Goal: Find specific page/section

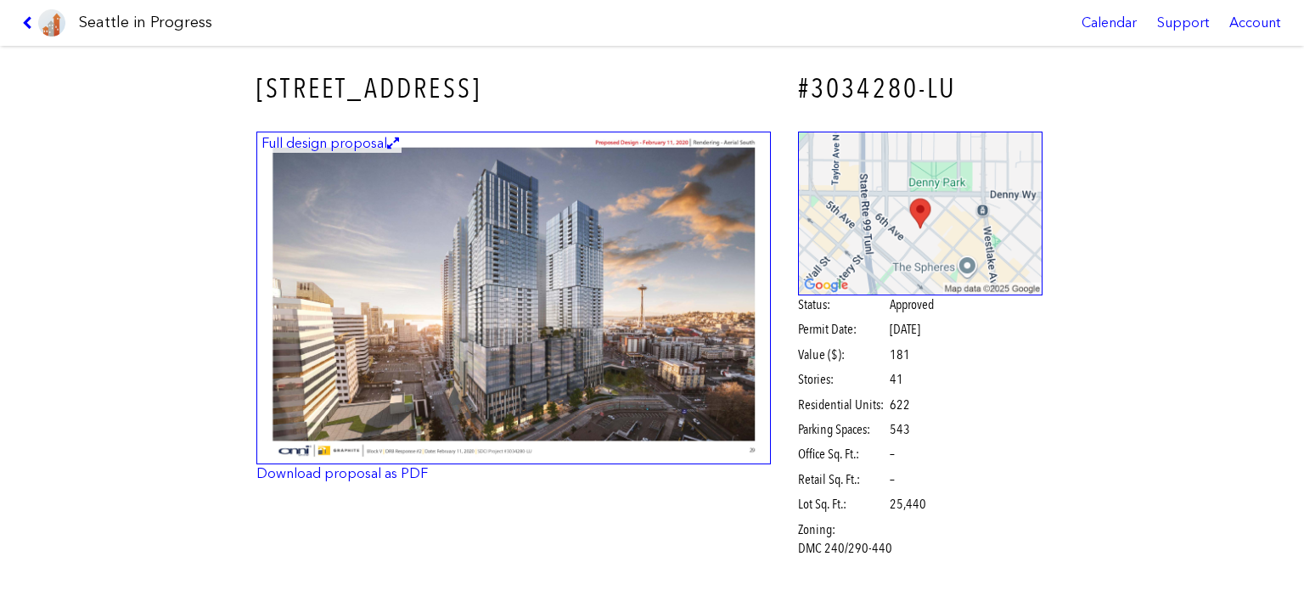
click at [28, 29] on link at bounding box center [43, 23] width 57 height 46
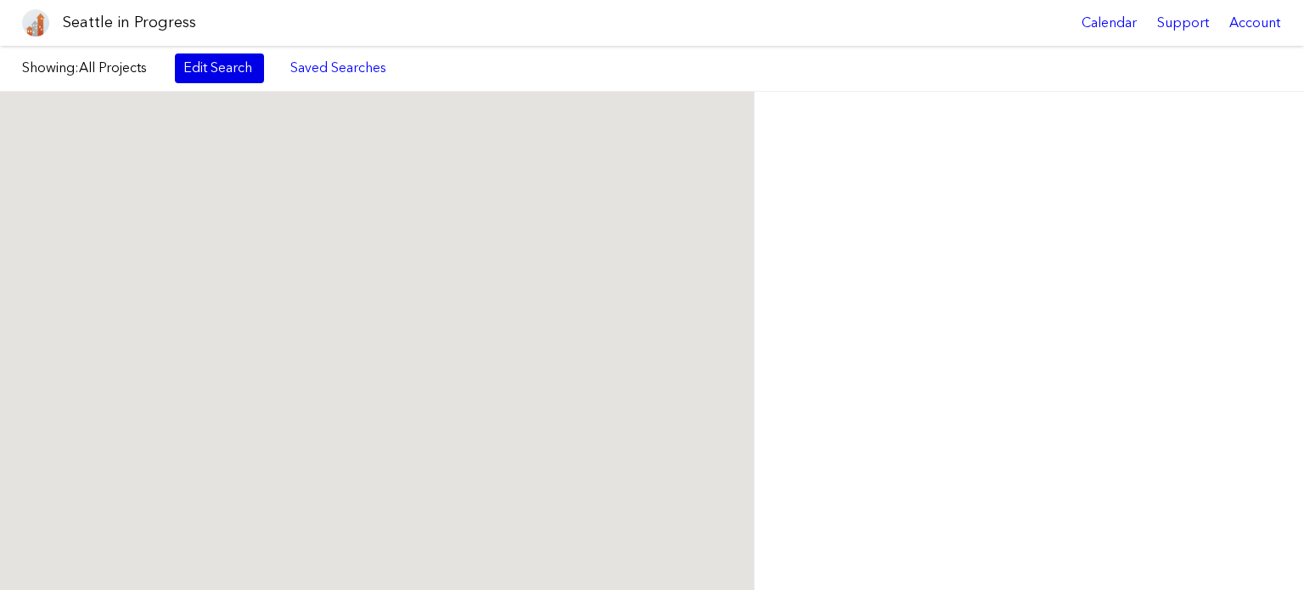
click at [200, 73] on link "Edit Search" at bounding box center [219, 67] width 89 height 29
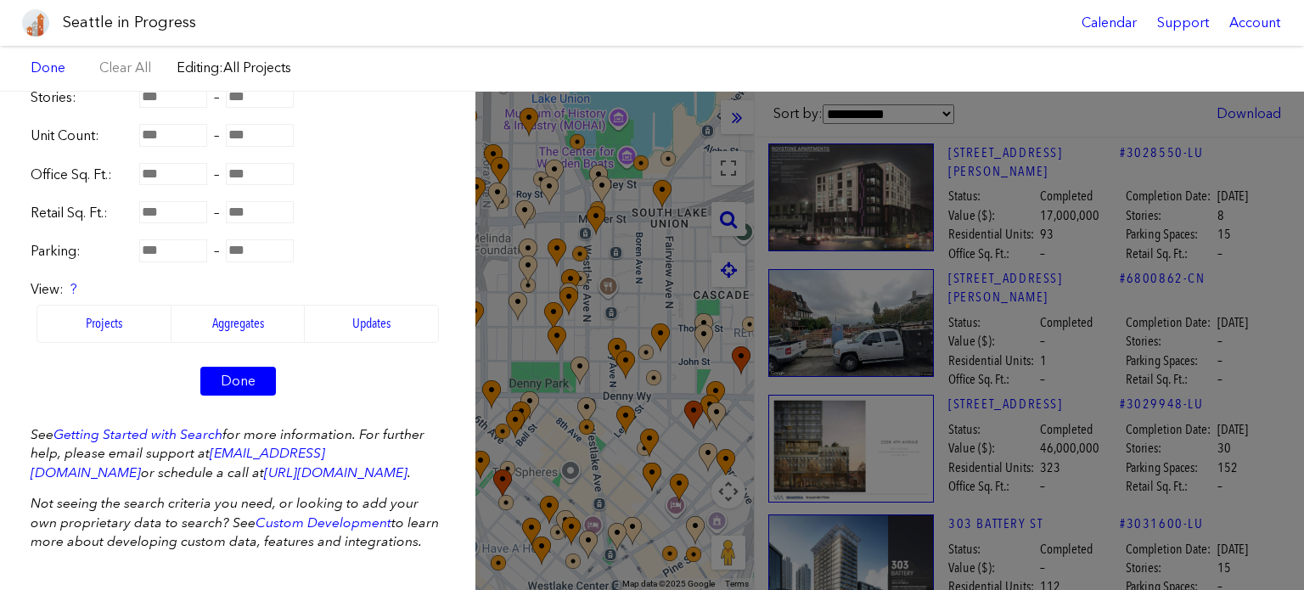
scroll to position [526, 0]
click at [223, 367] on link "Done" at bounding box center [238, 381] width 76 height 29
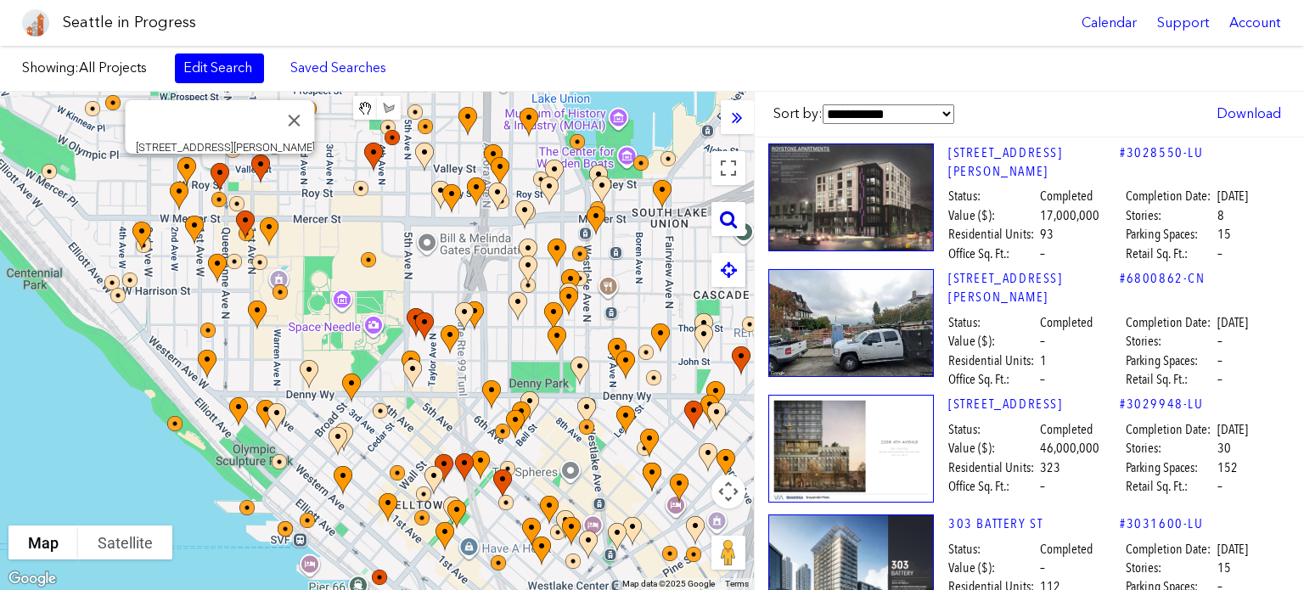
click at [730, 222] on icon at bounding box center [728, 219] width 17 height 19
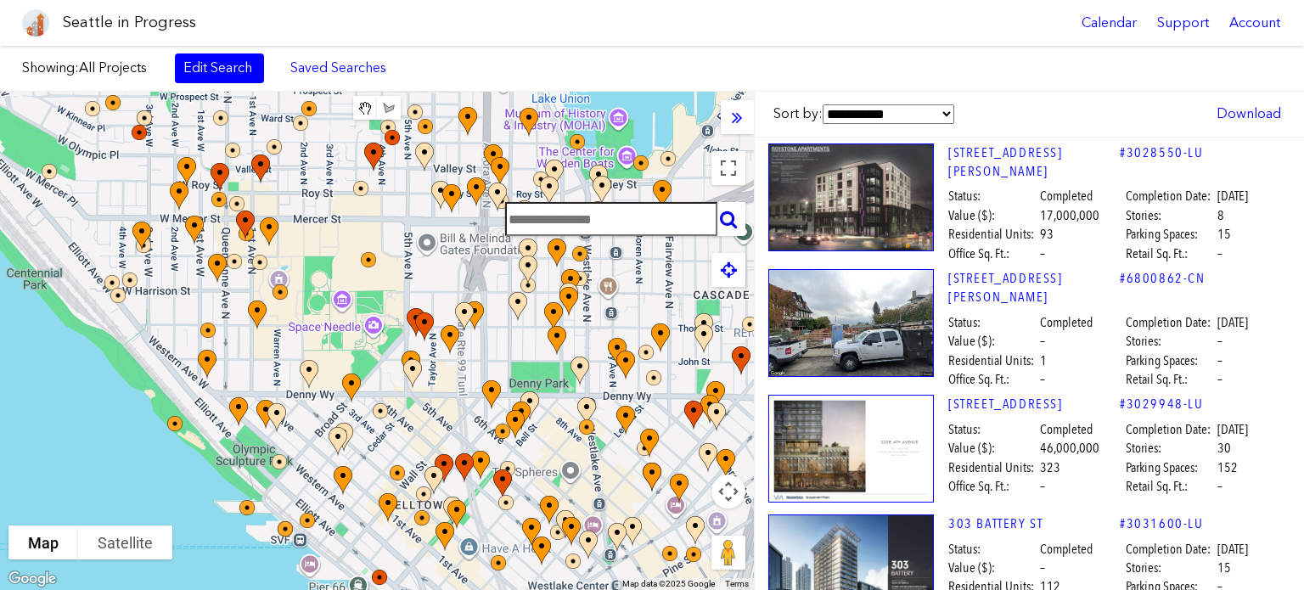
click at [600, 210] on input "text" at bounding box center [611, 219] width 212 height 34
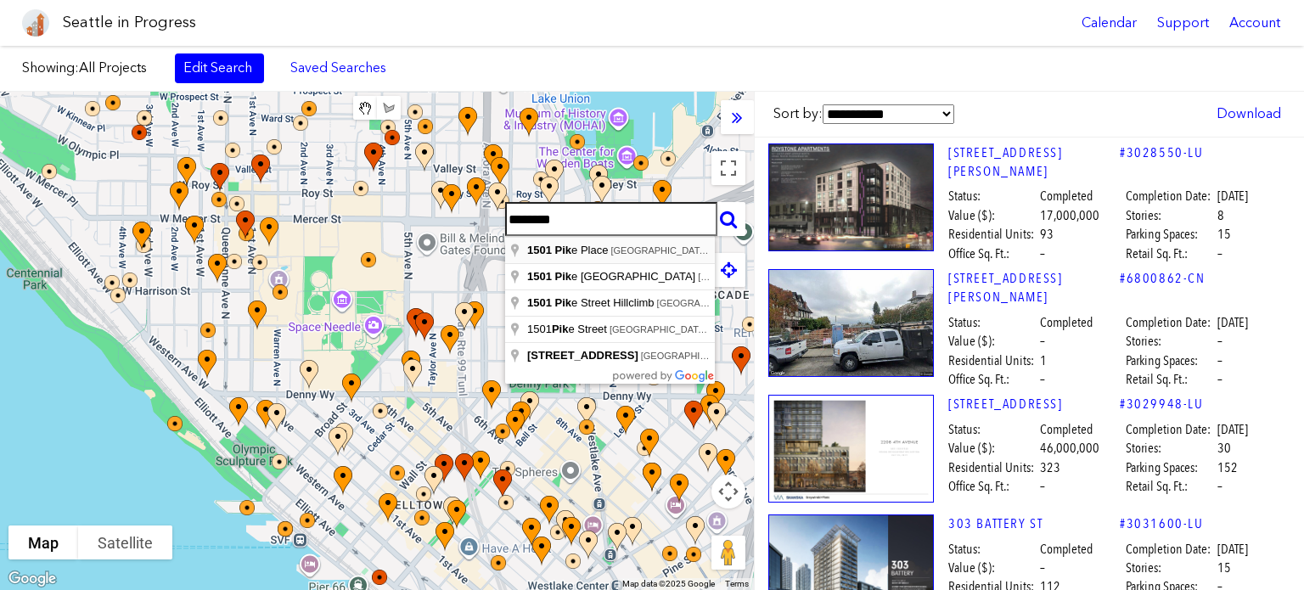
type input "**********"
